Goal: Task Accomplishment & Management: Use online tool/utility

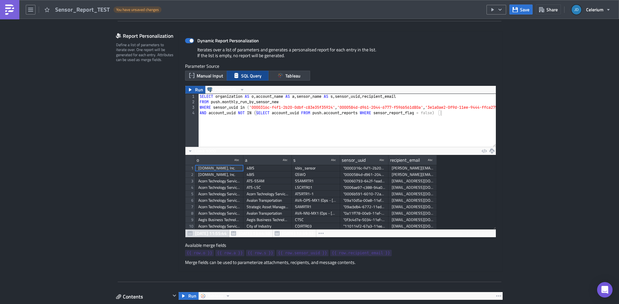
click at [192, 91] on button "Run" at bounding box center [195, 90] width 20 height 8
click at [319, 233] on icon "button" at bounding box center [321, 233] width 5 height 5
click at [285, 234] on span "Aug 04 13:44:38" at bounding box center [298, 233] width 32 height 7
click at [189, 152] on icon "button" at bounding box center [190, 150] width 5 height 5
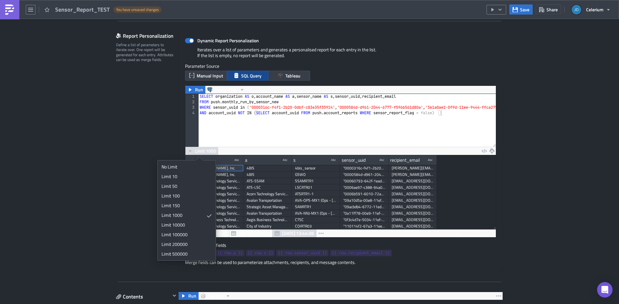
click at [189, 152] on icon "button" at bounding box center [190, 150] width 5 height 5
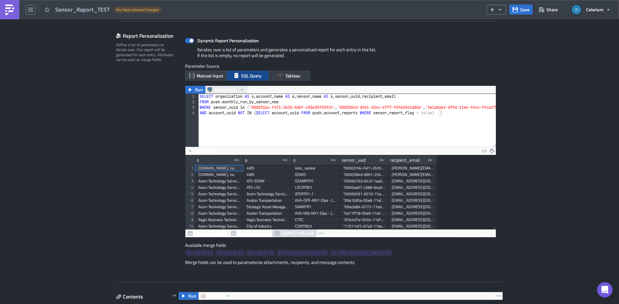
click at [236, 90] on button "PostgreSQL" at bounding box center [226, 90] width 42 height 8
click at [451, 233] on div "Aug 25 09:58:57 Aug 12 11:55:44 Aug 04 13:44:38 50 rows in 2.12s" at bounding box center [340, 233] width 311 height 8
click at [317, 234] on button "button" at bounding box center [321, 233] width 10 height 8
click at [200, 235] on span "Aug 25 09:58:57" at bounding box center [211, 233] width 32 height 7
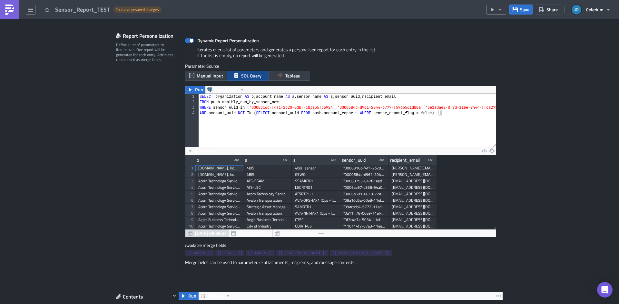
click at [200, 235] on span "Aug 25 09:58:57" at bounding box center [211, 233] width 32 height 7
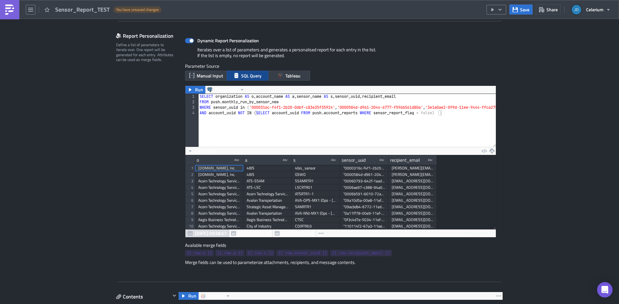
click at [200, 235] on span "Aug 25 09:58:57" at bounding box center [211, 233] width 32 height 7
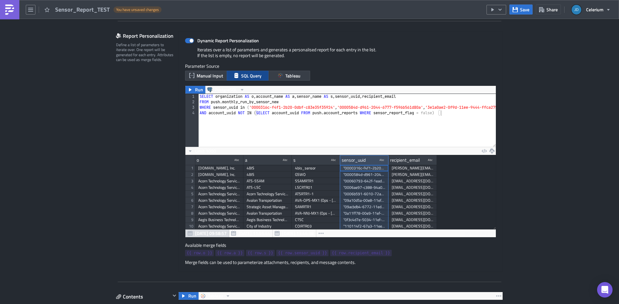
click at [368, 162] on div "sensor_uuid type-text Created with Sketch." at bounding box center [364, 160] width 48 height 10
click at [210, 75] on span "Manual Input" at bounding box center [210, 75] width 26 height 7
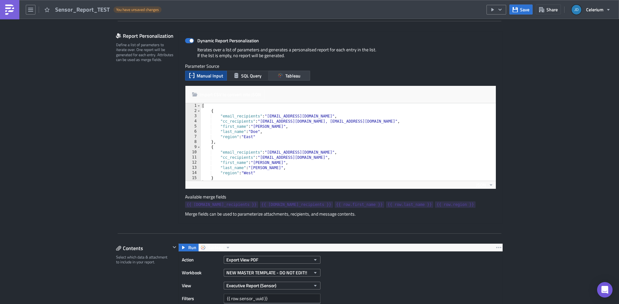
click at [242, 75] on span "SQL Query" at bounding box center [251, 75] width 20 height 7
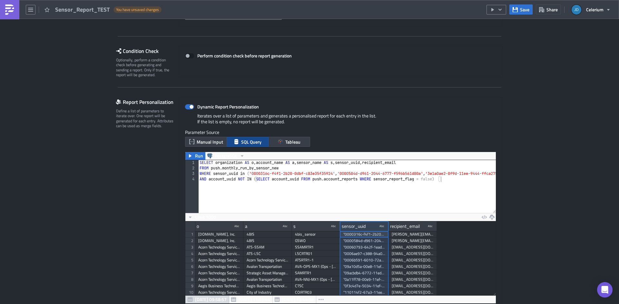
scroll to position [0, 0]
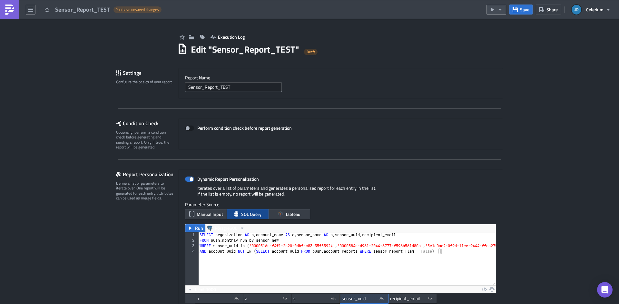
click at [504, 11] on button "button" at bounding box center [497, 10] width 20 height 10
click at [24, 9] on div "Sensor_Report_TEST You have unsaved changes" at bounding box center [82, 9] width 165 height 19
click at [30, 9] on icon "button" at bounding box center [30, 10] width 5 height 4
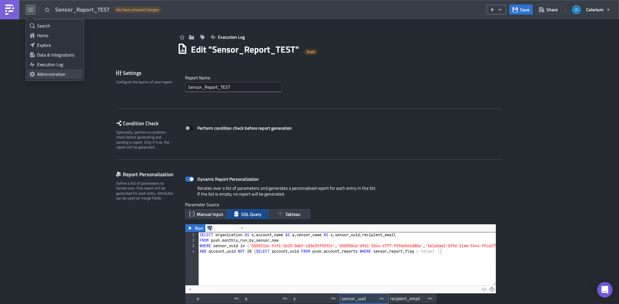
click at [47, 74] on div "Administration" at bounding box center [58, 74] width 43 height 6
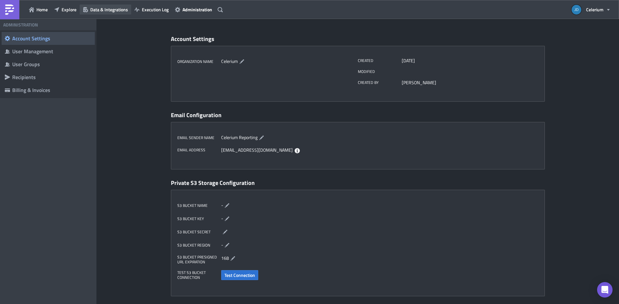
click at [103, 9] on span "Data & Integrations" at bounding box center [109, 9] width 38 height 7
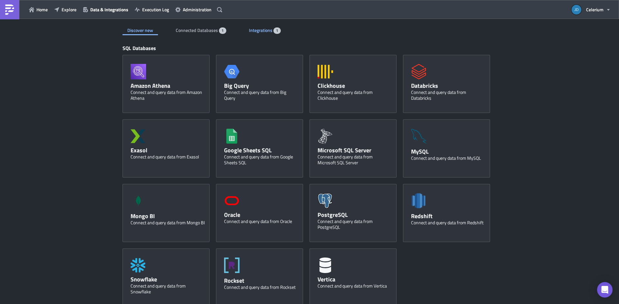
click at [251, 27] on span "Integrations" at bounding box center [261, 30] width 25 height 7
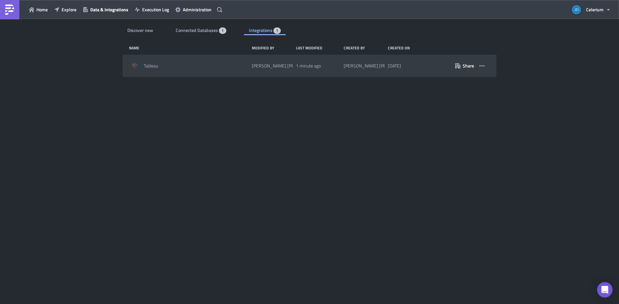
click at [147, 66] on span "Tableau" at bounding box center [151, 66] width 14 height 6
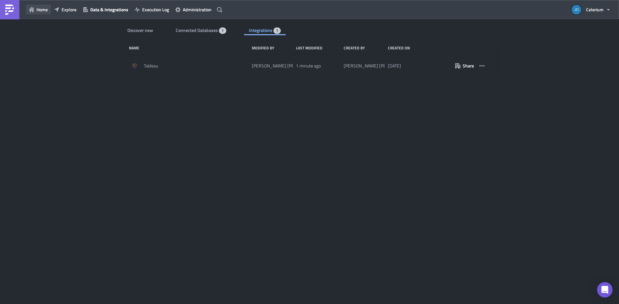
click at [43, 9] on span "Home" at bounding box center [41, 9] width 11 height 7
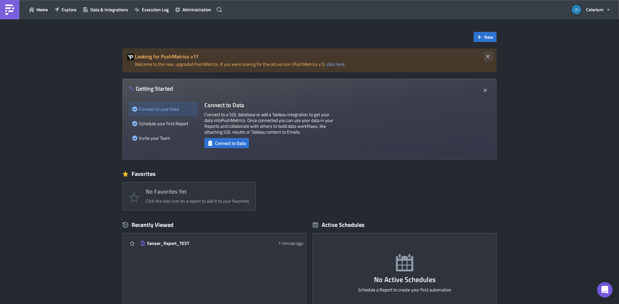
click at [488, 54] on icon "button" at bounding box center [487, 56] width 5 height 5
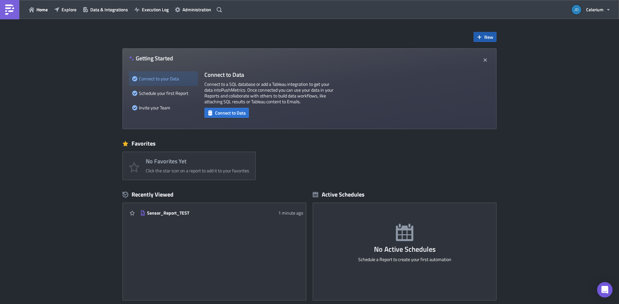
click at [488, 38] on span "New" at bounding box center [488, 37] width 9 height 7
click at [493, 53] on div "Report" at bounding box center [504, 53] width 43 height 6
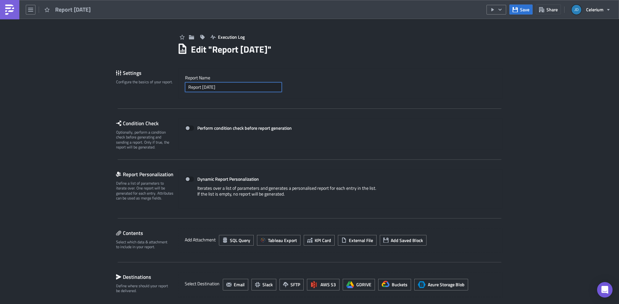
click at [232, 85] on input "Report 2025-08-25" at bounding box center [233, 87] width 97 height 10
type input "New Test"
click at [33, 9] on icon "button" at bounding box center [30, 10] width 5 height 4
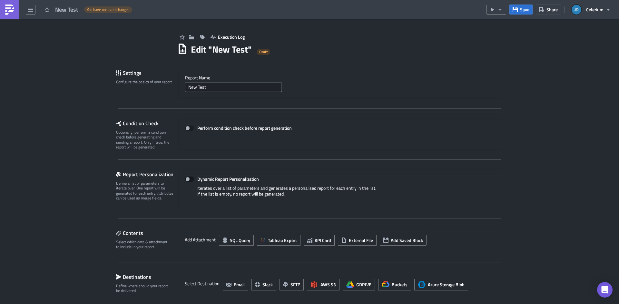
click at [187, 181] on span at bounding box center [189, 178] width 9 height 5
click at [187, 181] on input "Dynamic Report Personalization" at bounding box center [188, 179] width 4 height 4
checkbox input "true"
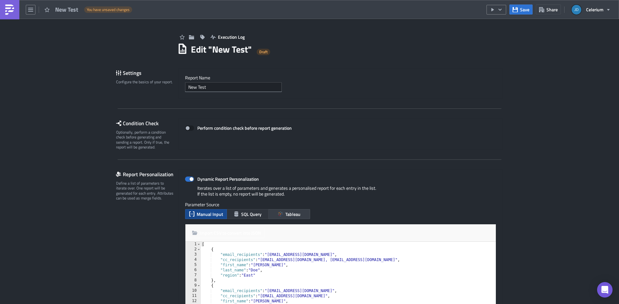
click at [237, 214] on button "SQL Query" at bounding box center [248, 214] width 42 height 10
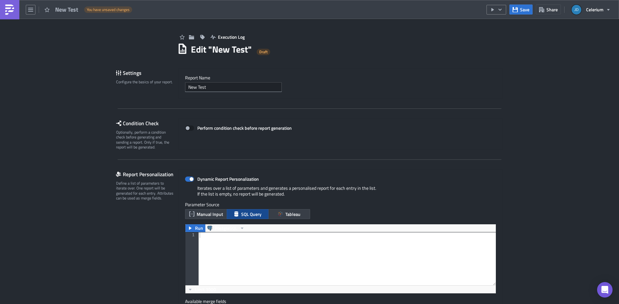
scroll to position [4, 0]
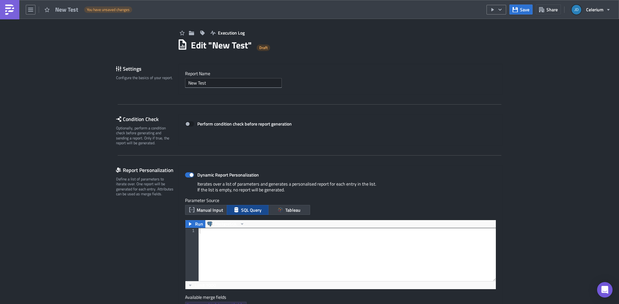
click at [263, 240] on div at bounding box center [347, 260] width 298 height 64
paste textarea "AND account_uuid NOT IN (SELECT account_uuid FROM push.account_reports WHERE se…"
type textarea "AND account_uuid NOT IN (SELECT account_uuid FROM push.account_reports WHERE se…"
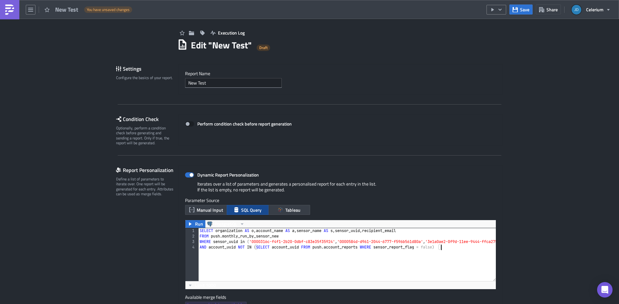
scroll to position [71, 0]
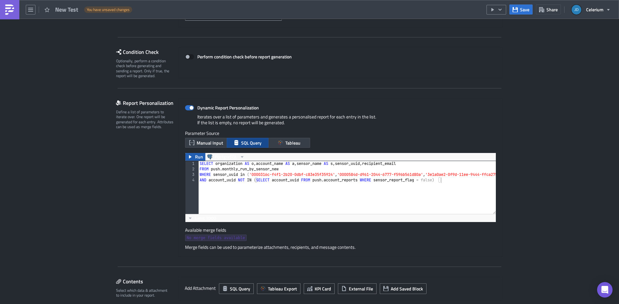
click at [189, 158] on icon "button" at bounding box center [190, 156] width 3 height 3
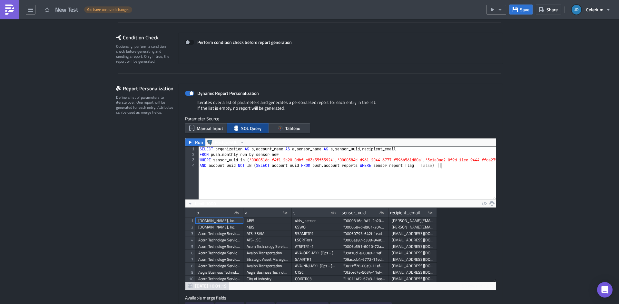
scroll to position [148, 0]
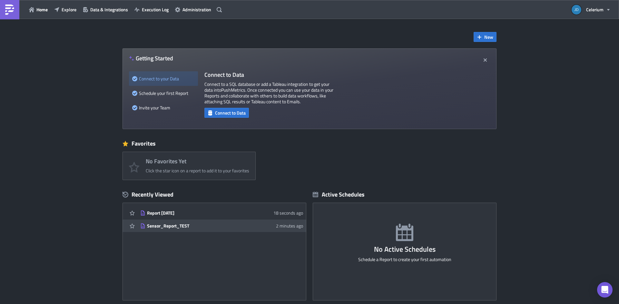
click at [179, 227] on div "Sensor_Report_TEST" at bounding box center [203, 226] width 113 height 6
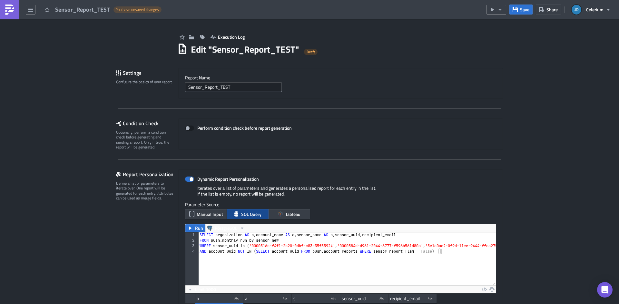
scroll to position [24, 0]
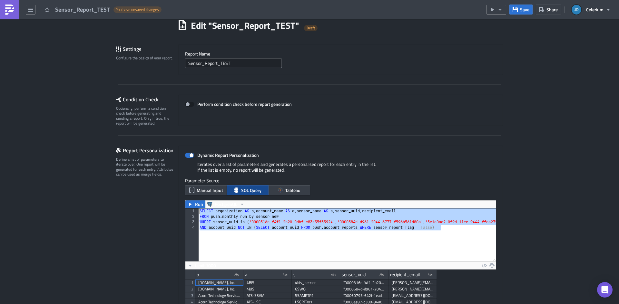
drag, startPoint x: 442, startPoint y: 228, endPoint x: 178, endPoint y: 209, distance: 265.5
click at [198, 209] on div "SELECT organization AS o , account_name AS a , sensor_name AS s , sensor_uuid ,…" at bounding box center [347, 234] width 298 height 53
type textarea "SELECT organization AS o, account_name AS a, sensor_name AS s, sensor_uuid, rec…"
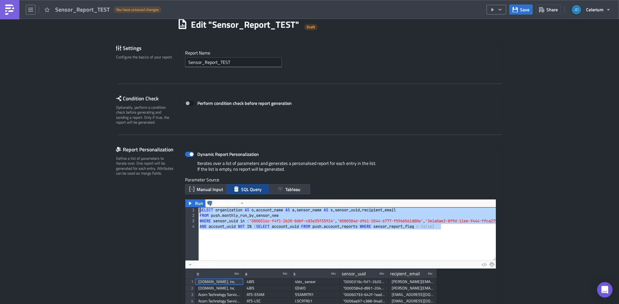
scroll to position [0, 0]
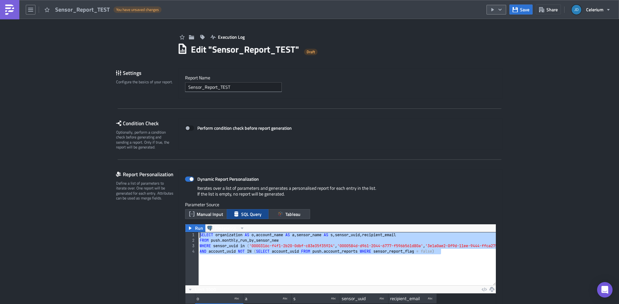
click at [500, 9] on icon "button" at bounding box center [500, 9] width 5 height 5
click at [502, 26] on div "Send Just to Me" at bounding box center [516, 26] width 50 height 6
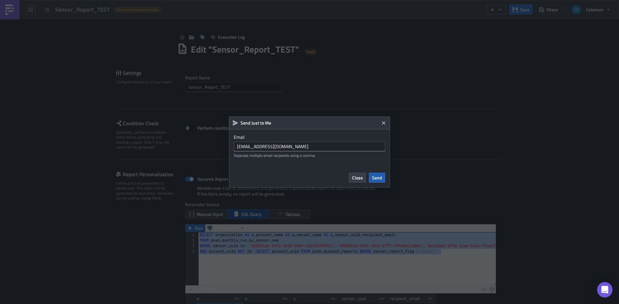
click at [379, 178] on span "Send" at bounding box center [377, 177] width 10 height 7
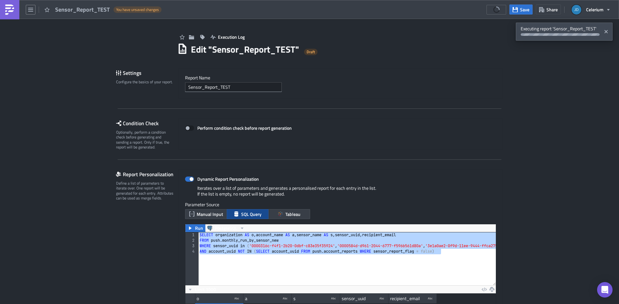
click at [566, 30] on span "Executing report 'Sensor_Report_TEST'" at bounding box center [558, 31] width 85 height 16
click at [34, 14] on button "button" at bounding box center [31, 10] width 10 height 10
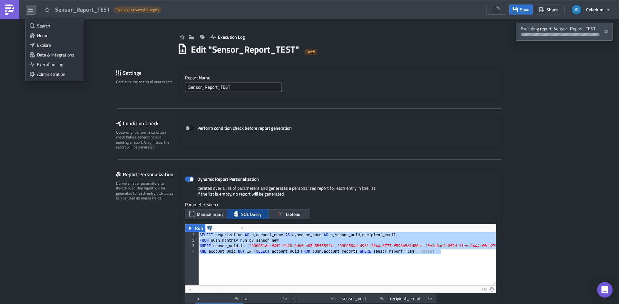
click at [561, 30] on span "Executing report 'Sensor_Report_TEST'" at bounding box center [558, 31] width 85 height 16
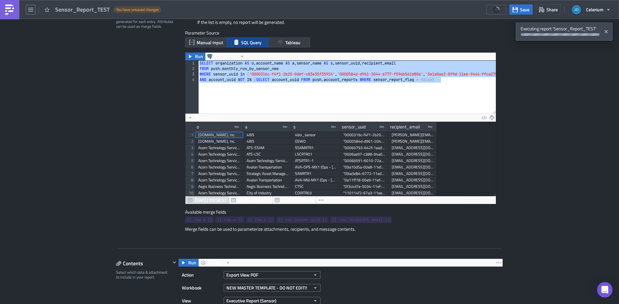
scroll to position [236, 0]
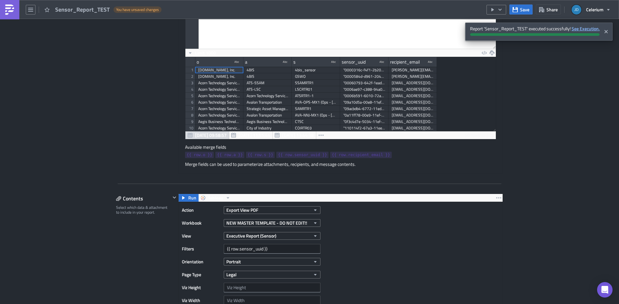
click at [584, 29] on strong "See Execution." at bounding box center [586, 28] width 28 height 7
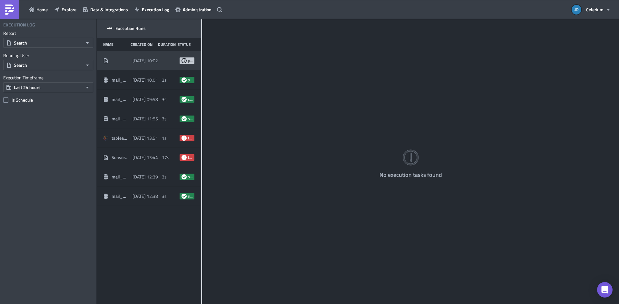
click at [145, 61] on span "2025-08-25 10:02" at bounding box center [145, 61] width 25 height 6
click at [144, 61] on span "2025-08-25 10:02" at bounding box center [145, 61] width 25 height 6
click at [137, 81] on span "2025-08-25 10:01" at bounding box center [145, 80] width 25 height 6
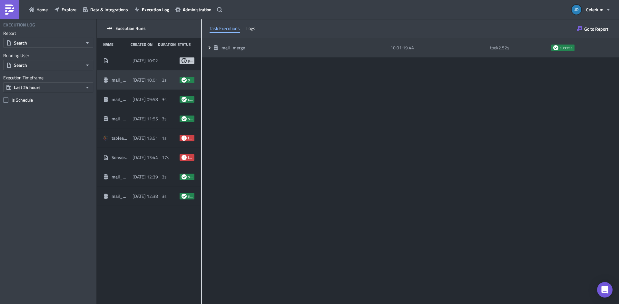
click at [211, 48] on icon at bounding box center [209, 47] width 5 height 5
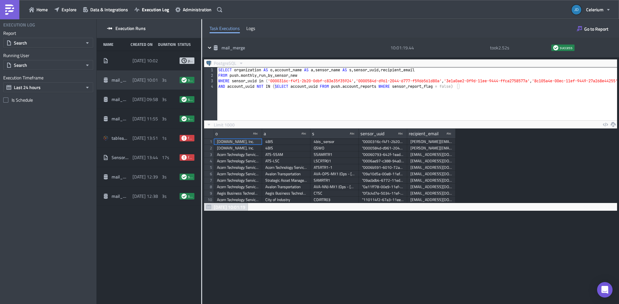
scroll to position [74, 346]
click at [211, 48] on icon at bounding box center [209, 47] width 5 height 5
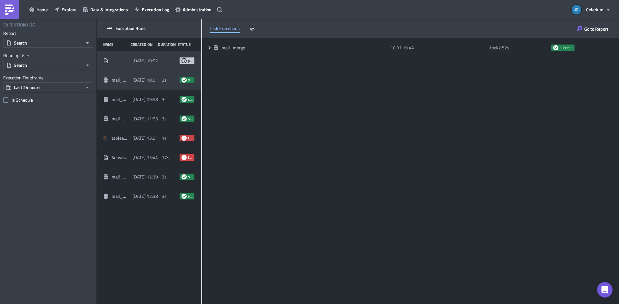
click at [150, 65] on div "2025-08-25 10:02" at bounding box center [146, 61] width 26 height 12
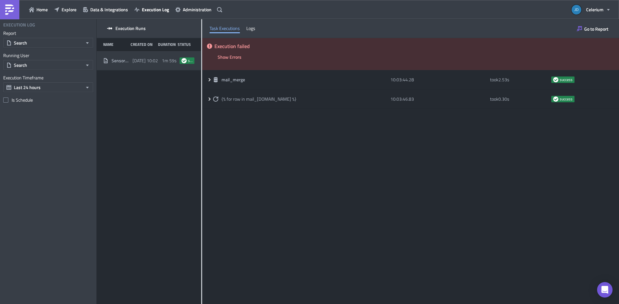
click at [283, 48] on h5 "Execution failed" at bounding box center [414, 46] width 400 height 5
click at [235, 52] on div "Execution failed Show Errors" at bounding box center [410, 54] width 417 height 32
click at [221, 52] on div "Execution failed Show Errors" at bounding box center [410, 54] width 417 height 32
click at [251, 32] on div "Logs" at bounding box center [250, 29] width 9 height 10
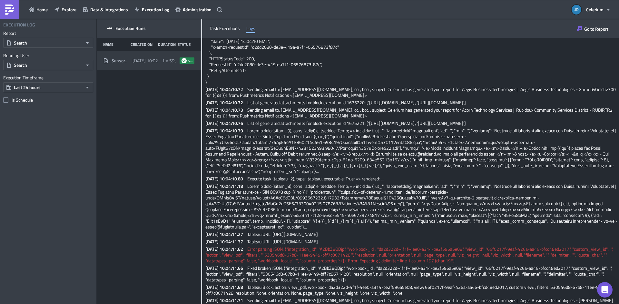
scroll to position [3207, 0]
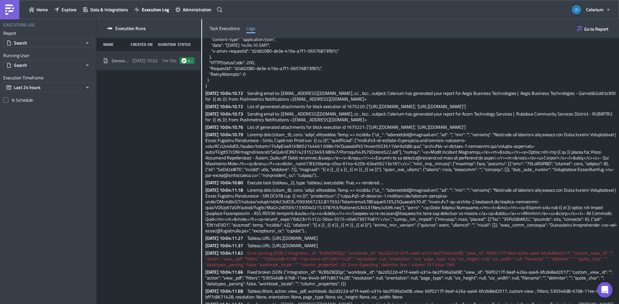
drag, startPoint x: 280, startPoint y: 177, endPoint x: 204, endPoint y: 164, distance: 77.1
copy p "2025-08-25 10:04:12.22 Error parsing JSON: {"integration_id": "A2BbZ8QDjp", "wo…"
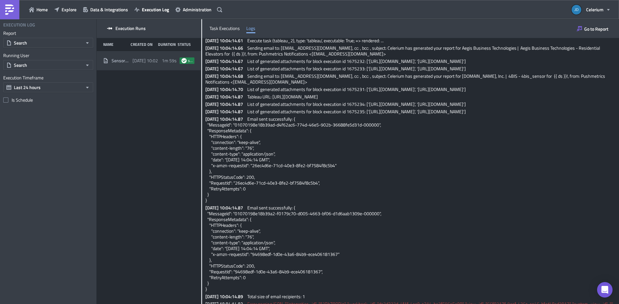
scroll to position [4754, 0]
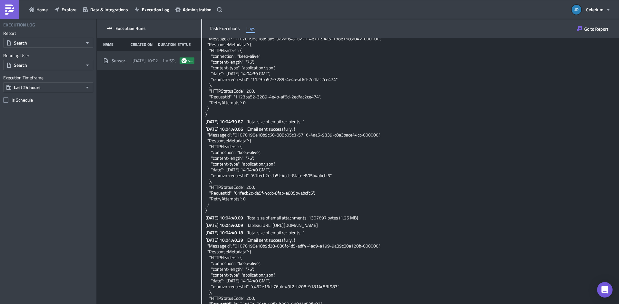
scroll to position [14965, 0]
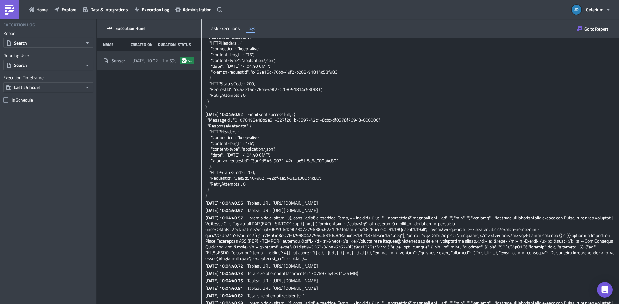
drag, startPoint x: 213, startPoint y: 299, endPoint x: 202, endPoint y: 237, distance: 62.9
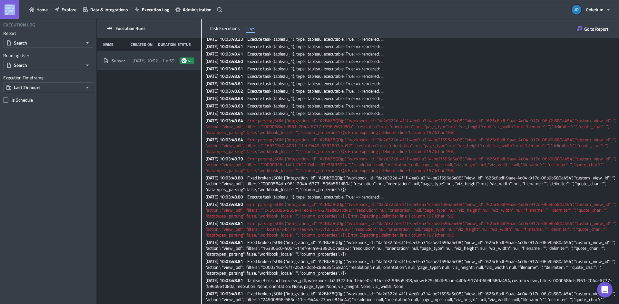
scroll to position [0, 0]
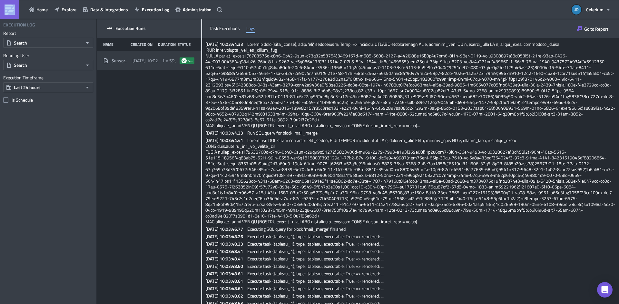
drag, startPoint x: 211, startPoint y: 299, endPoint x: 206, endPoint y: 43, distance: 255.5
copy div "025-08-25 10:03:44.33 Execute task (mail_merge), type: 'sql', executable: True;…"
